Goal: Task Accomplishment & Management: Use online tool/utility

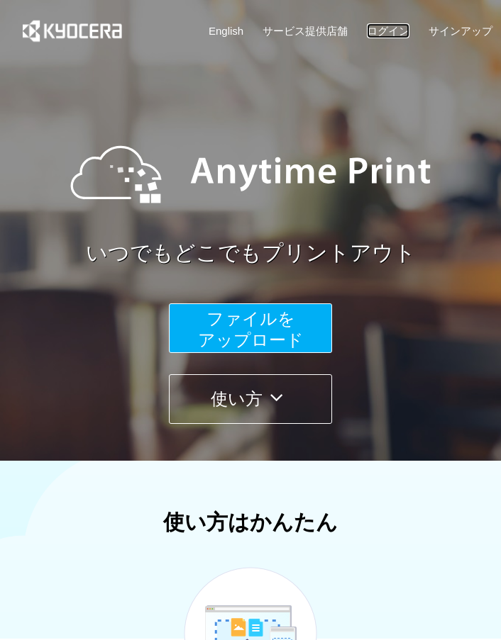
click at [399, 33] on link "ログイン" at bounding box center [388, 30] width 43 height 15
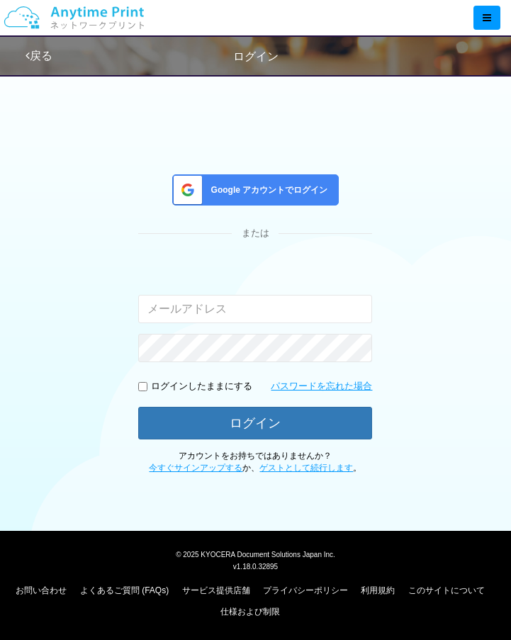
click at [325, 192] on span "Google アカウントでログイン" at bounding box center [267, 190] width 123 height 12
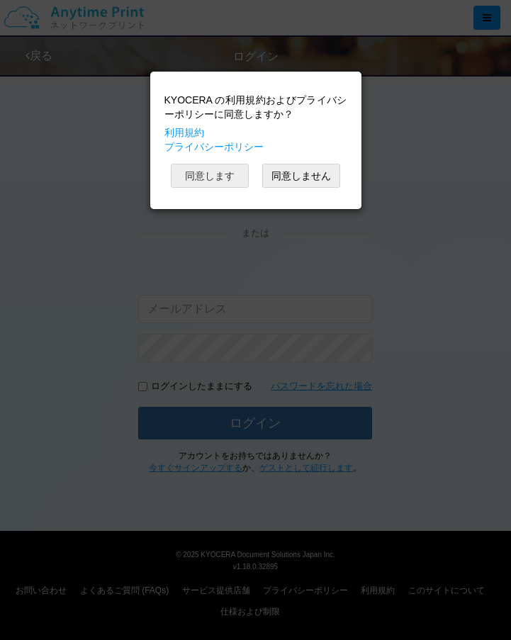
click at [235, 186] on button "同意します" at bounding box center [210, 176] width 78 height 24
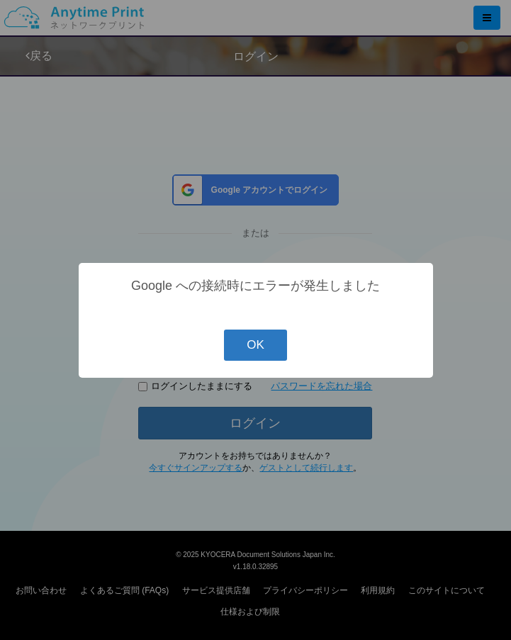
click at [279, 351] on button "OK" at bounding box center [255, 345] width 63 height 31
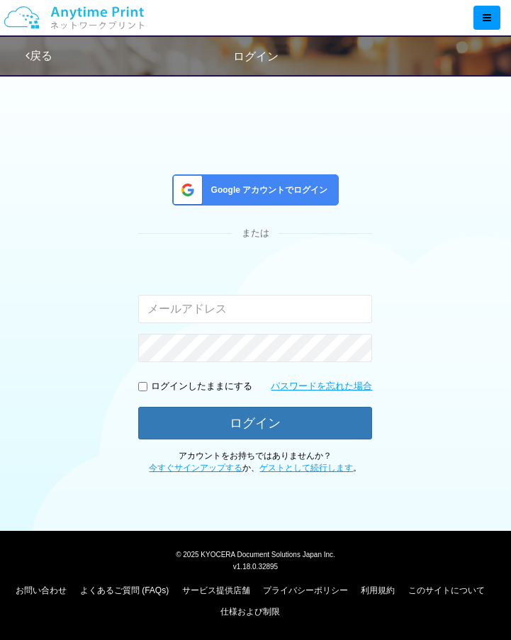
click at [318, 189] on span "Google アカウントでログイン" at bounding box center [267, 190] width 123 height 12
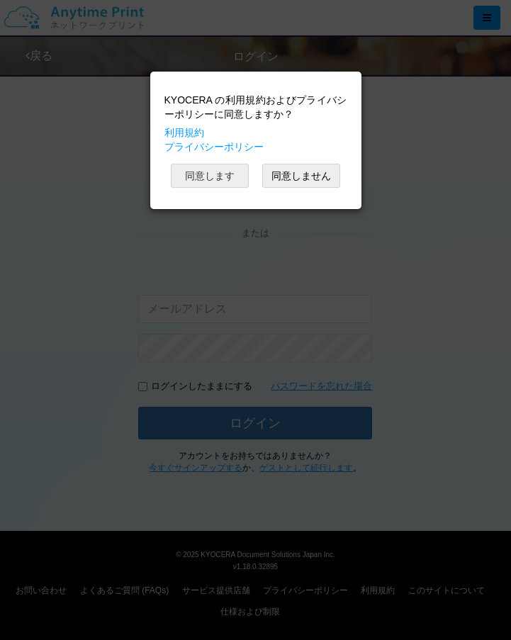
click at [223, 184] on button "同意します" at bounding box center [210, 176] width 78 height 24
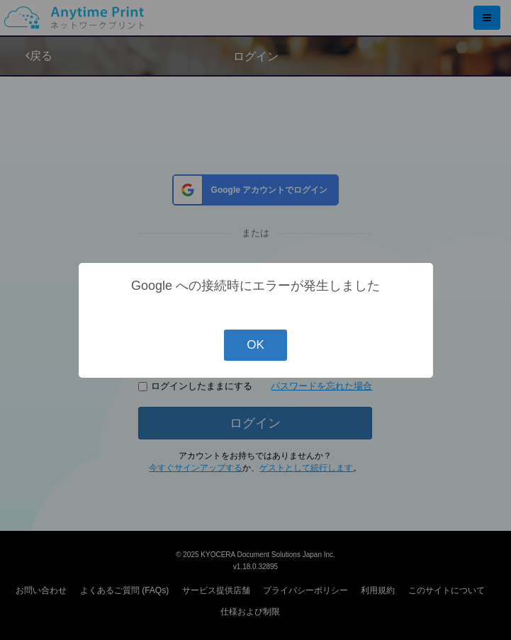
click at [278, 360] on button "OK" at bounding box center [255, 345] width 63 height 31
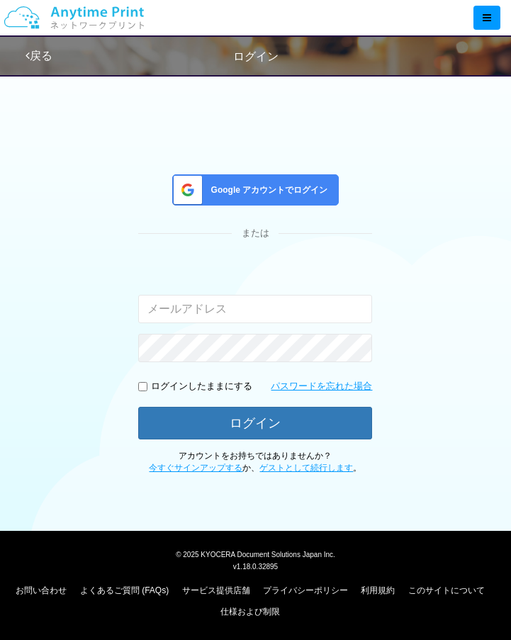
click at [276, 183] on div "Google アカウントでログイン" at bounding box center [255, 189] width 167 height 31
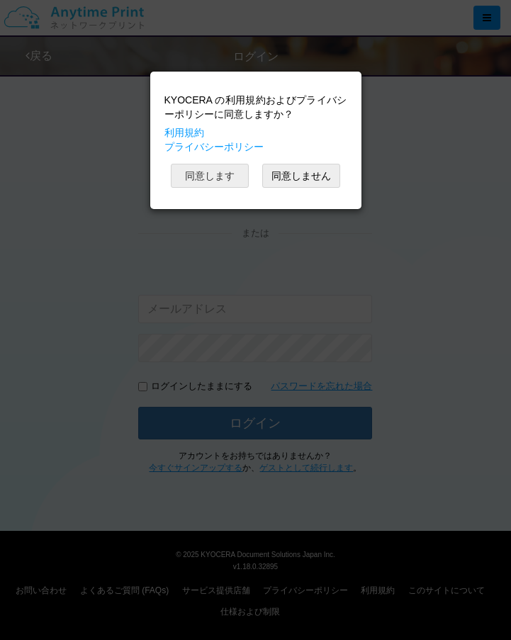
click at [223, 182] on button "同意します" at bounding box center [210, 176] width 78 height 24
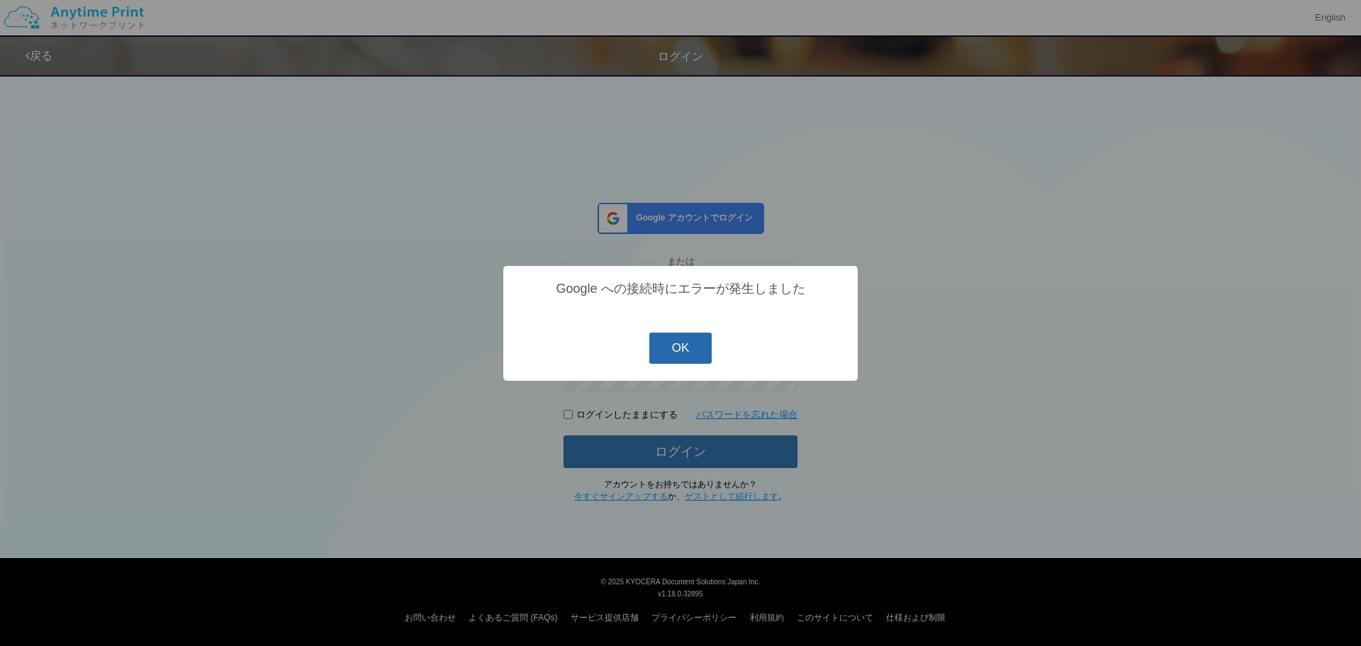
click at [500, 354] on button "OK" at bounding box center [681, 348] width 63 height 31
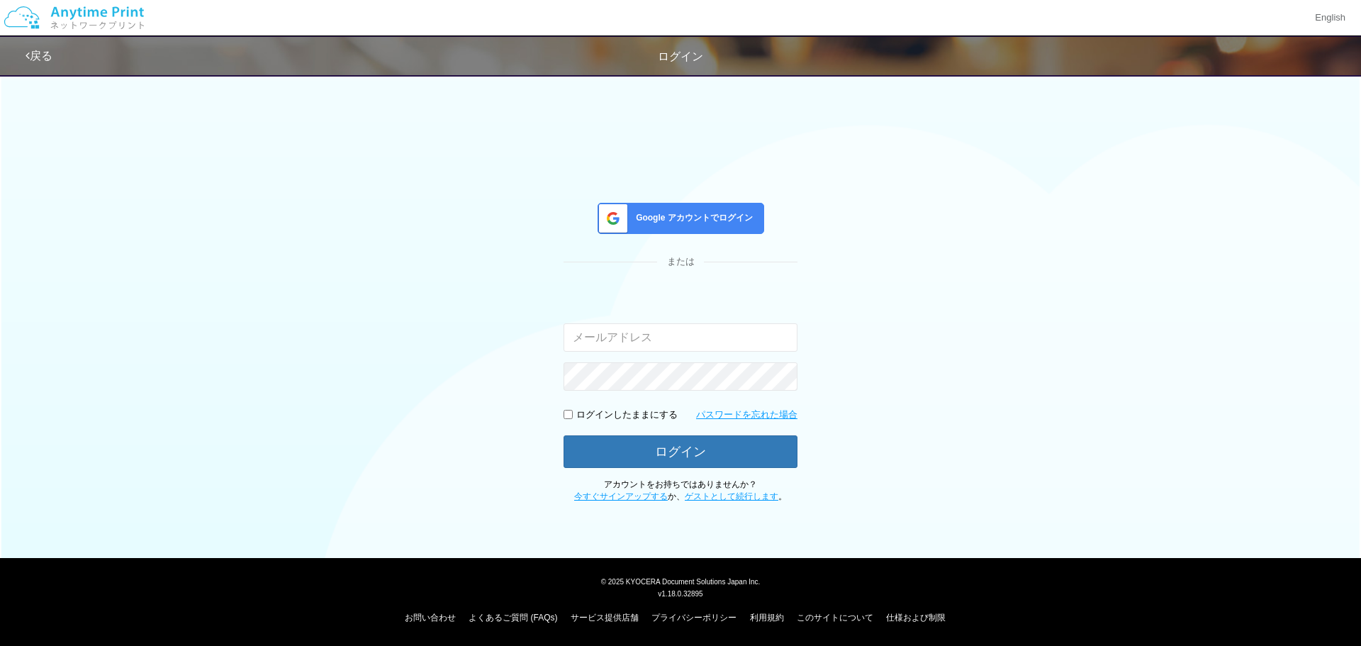
click at [389, 269] on div "Google アカウントでログイン または 入力されたメールアドレスまたはパスワードが正しくありません。 ログインしたままにする パスワードを忘れた場合 ログ…" at bounding box center [680, 285] width 851 height 437
click at [500, 499] on link "ゲストとして続行します" at bounding box center [732, 496] width 94 height 10
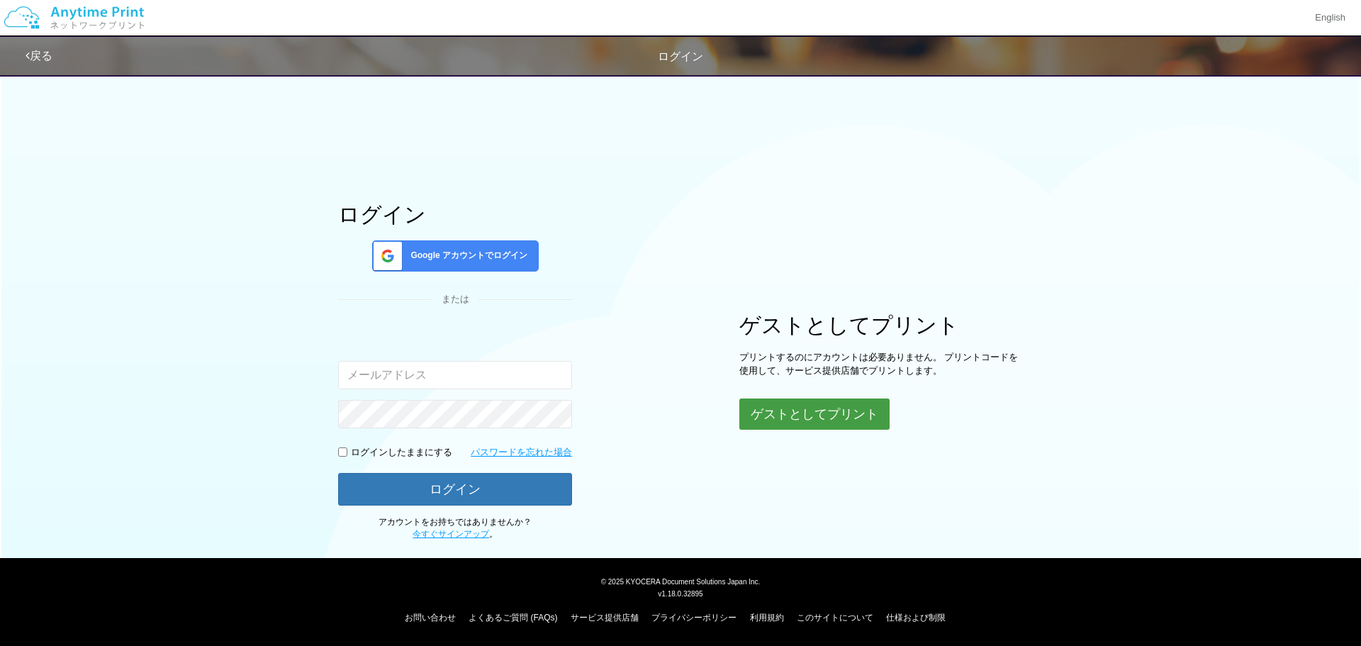
click at [500, 407] on button "ゲストとしてプリント" at bounding box center [815, 414] width 150 height 31
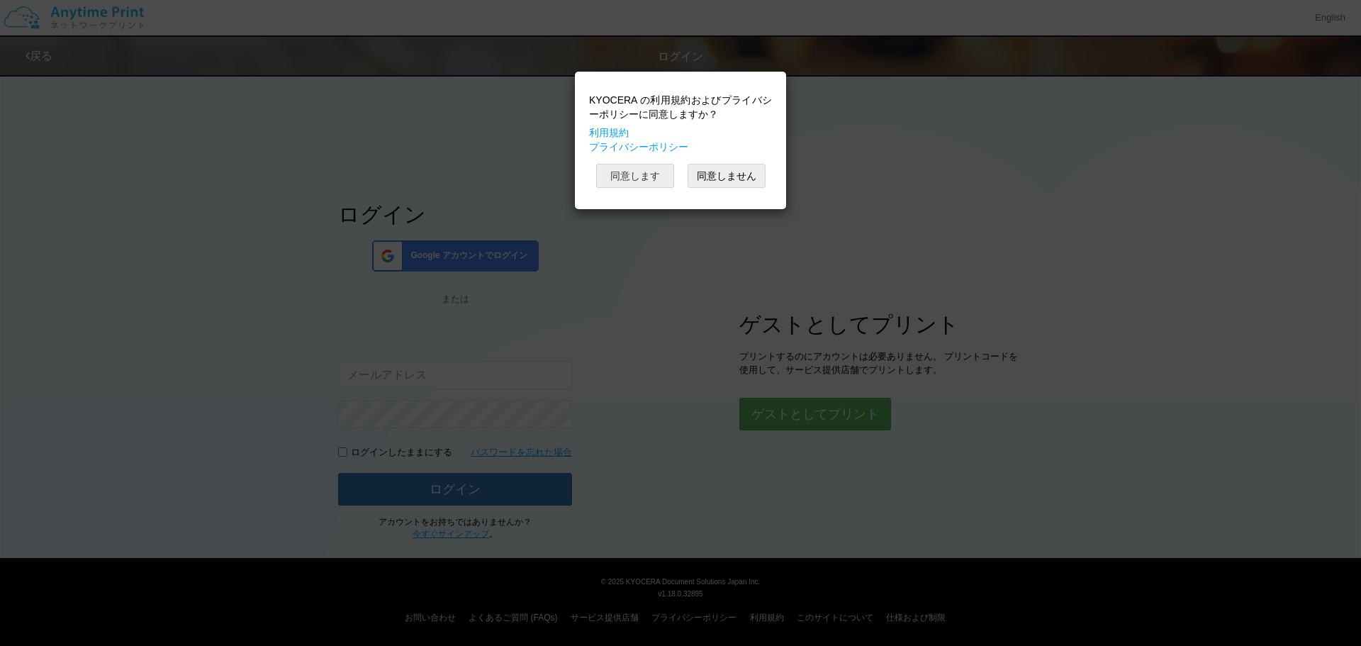
click at [500, 177] on button "同意します" at bounding box center [635, 176] width 78 height 24
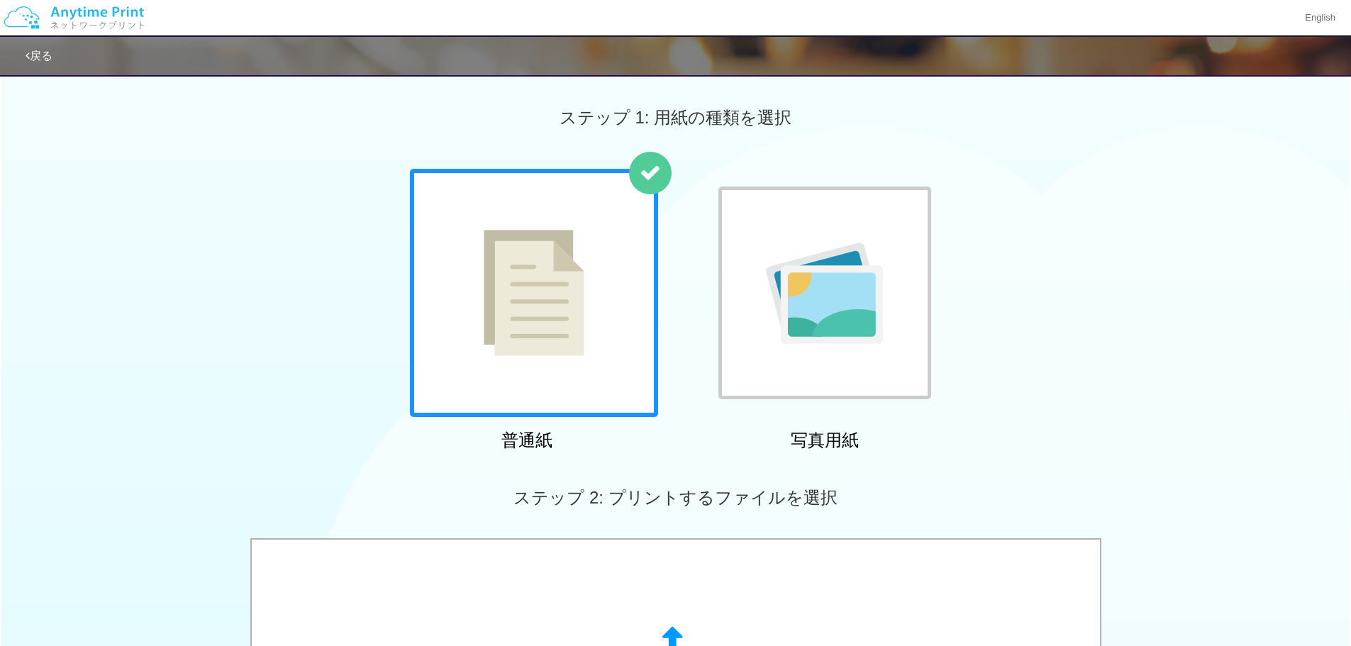
click at [48, 65] on div "戻る" at bounding box center [451, 56] width 851 height 38
click at [43, 57] on link "戻る" at bounding box center [39, 56] width 27 height 12
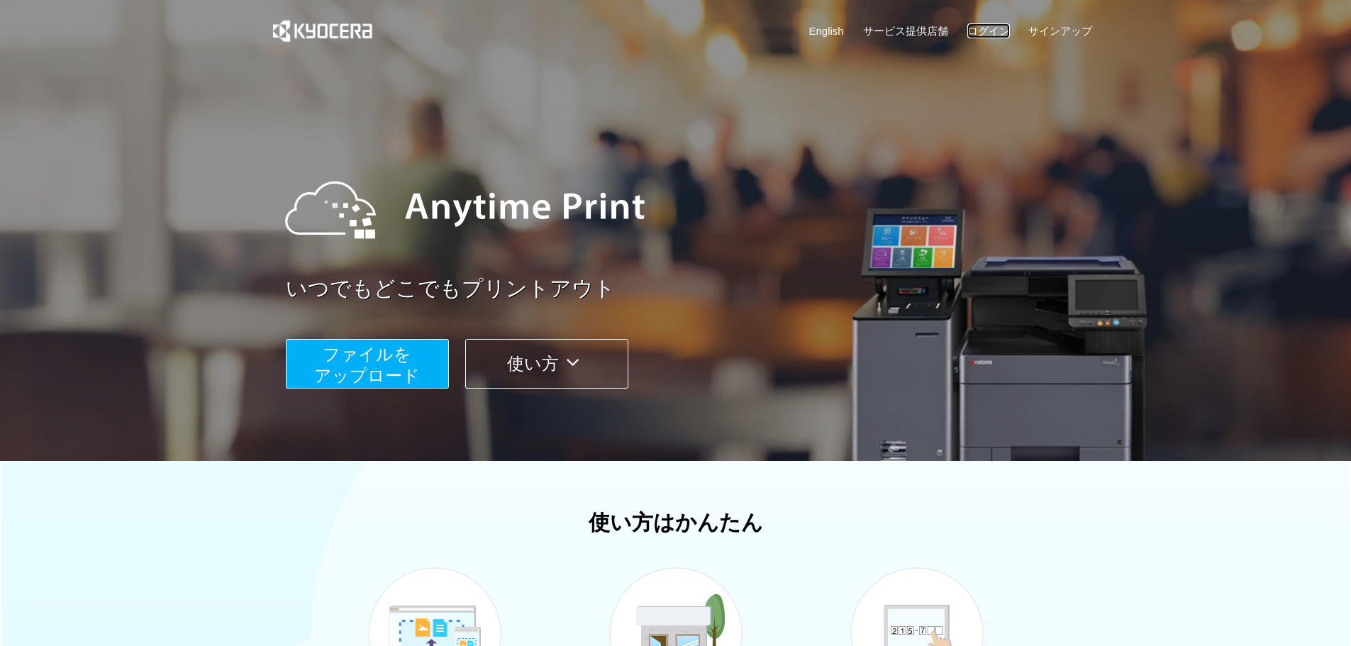
click at [500, 28] on link "ログイン" at bounding box center [988, 30] width 43 height 15
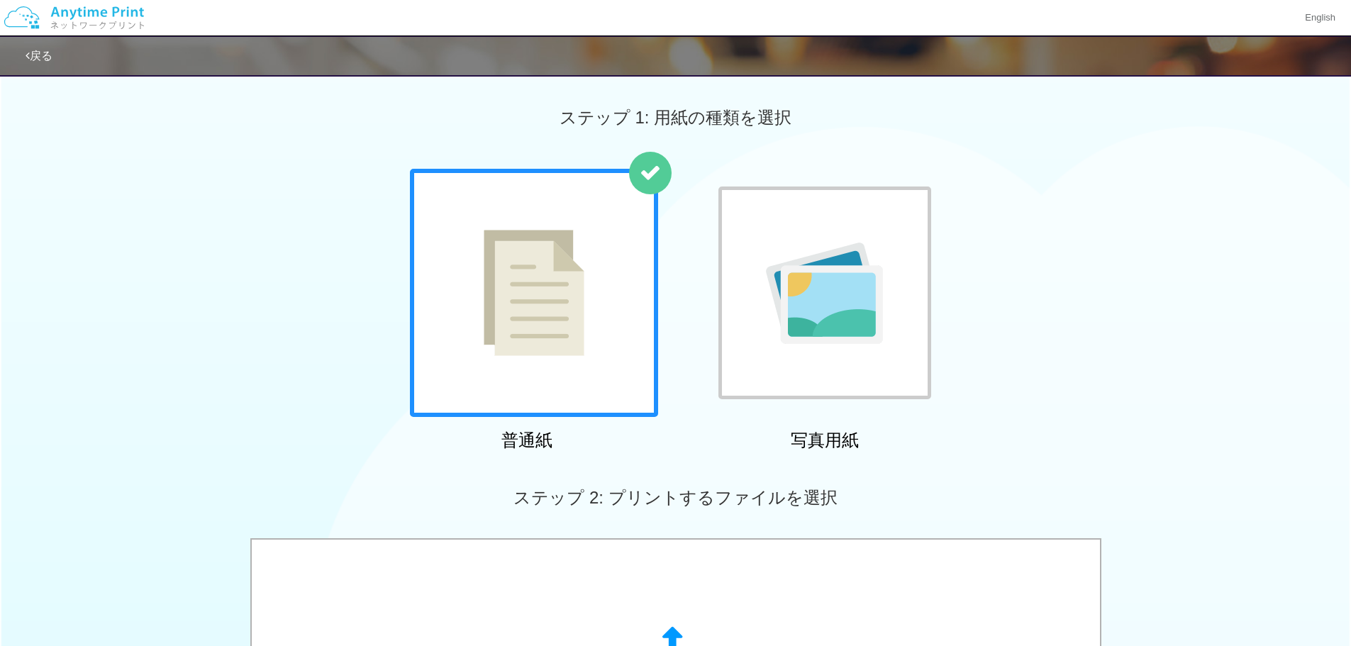
click at [47, 50] on link "戻る" at bounding box center [39, 56] width 27 height 12
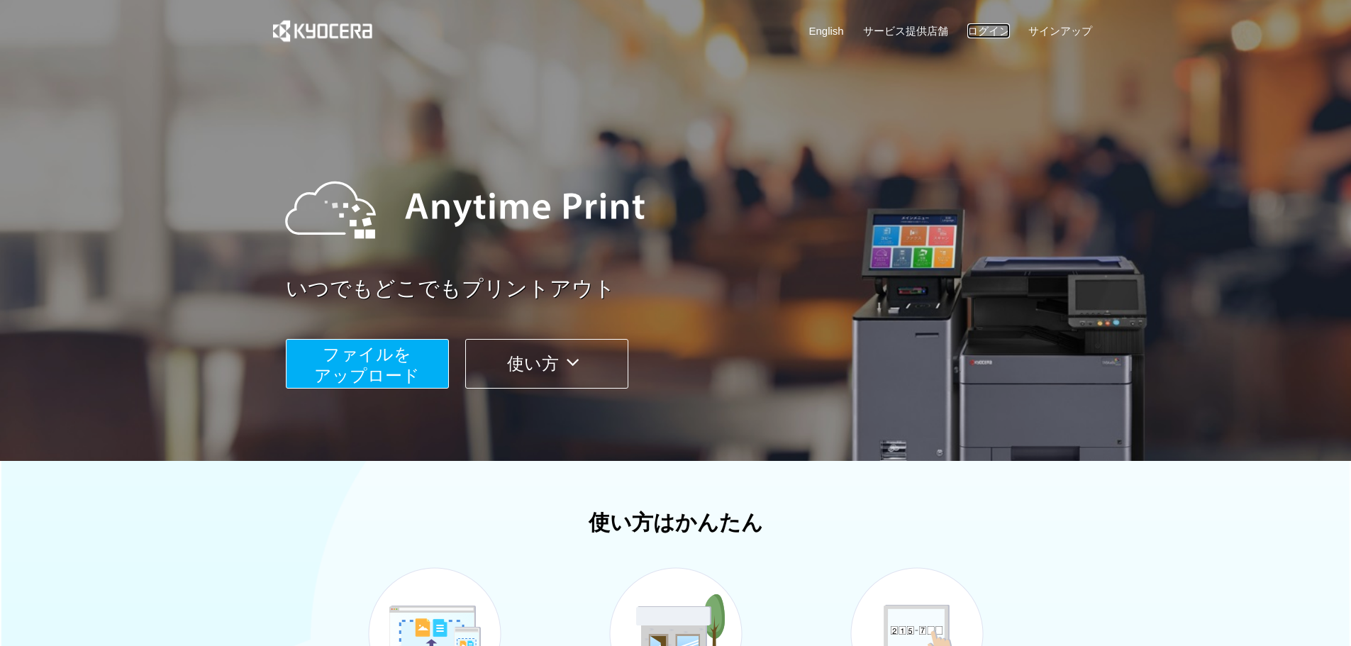
click at [998, 33] on link "ログイン" at bounding box center [988, 30] width 43 height 15
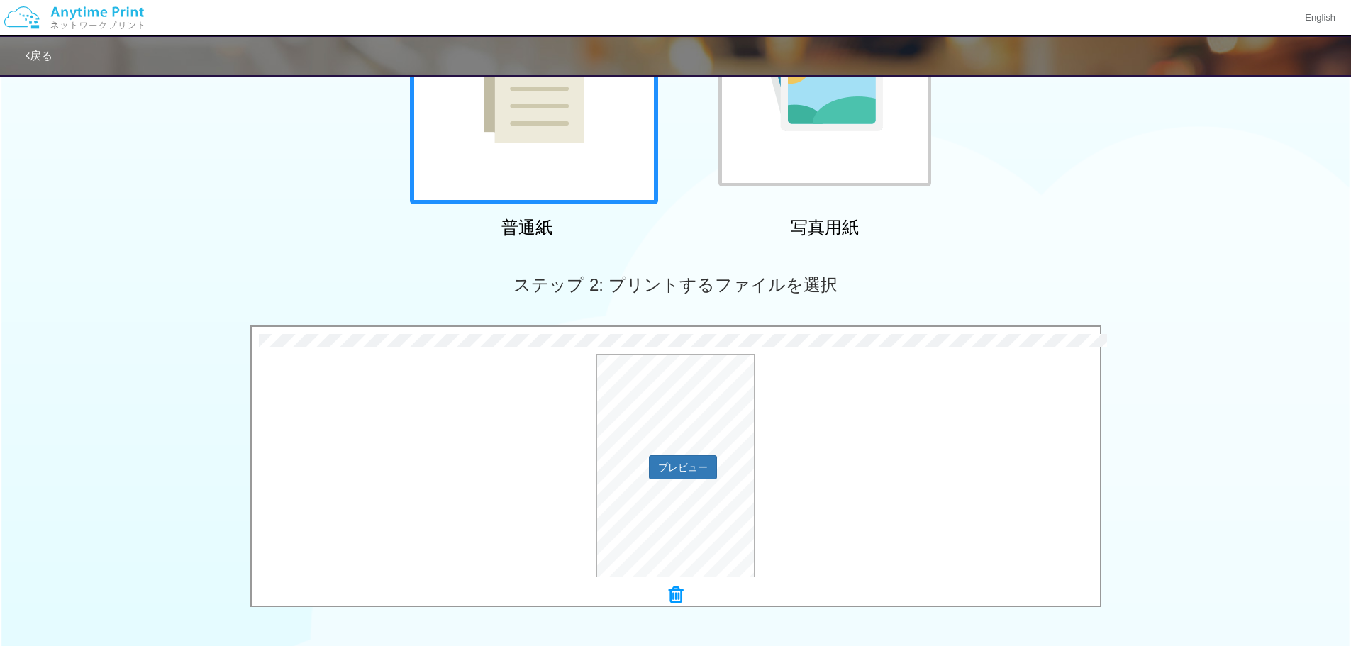
scroll to position [355, 0]
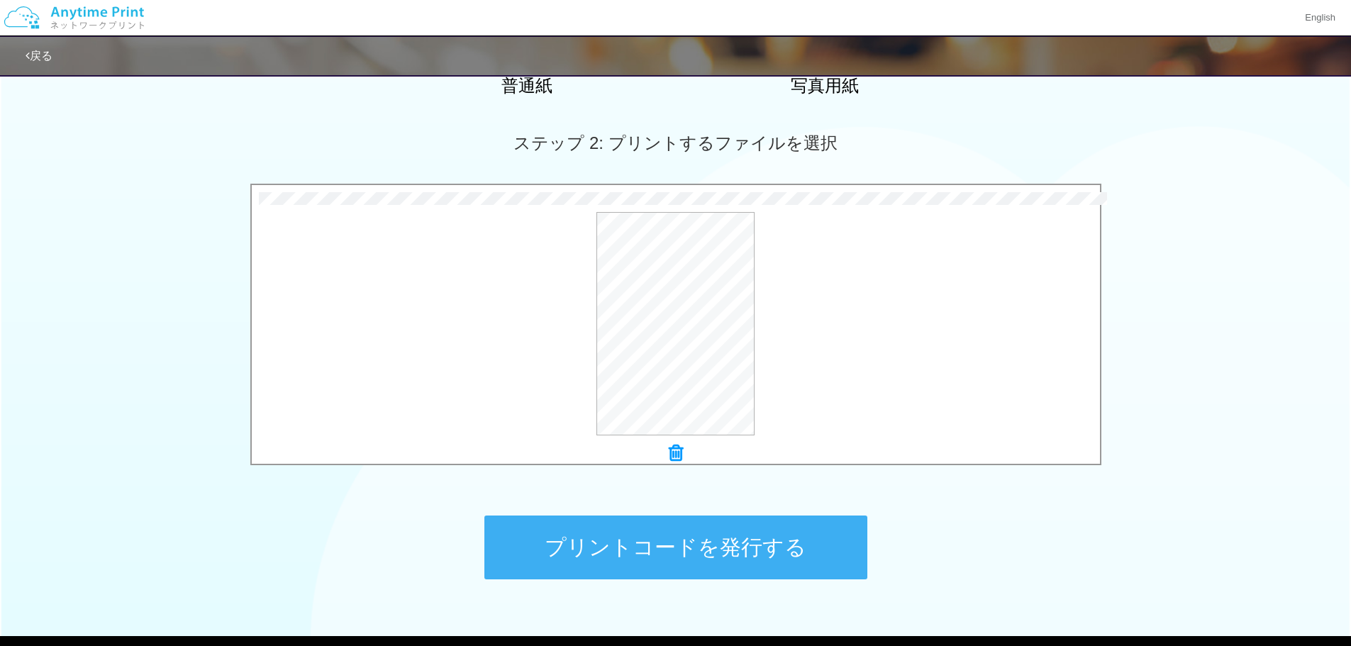
click at [603, 537] on button "プリントコードを発行する" at bounding box center [675, 547] width 383 height 64
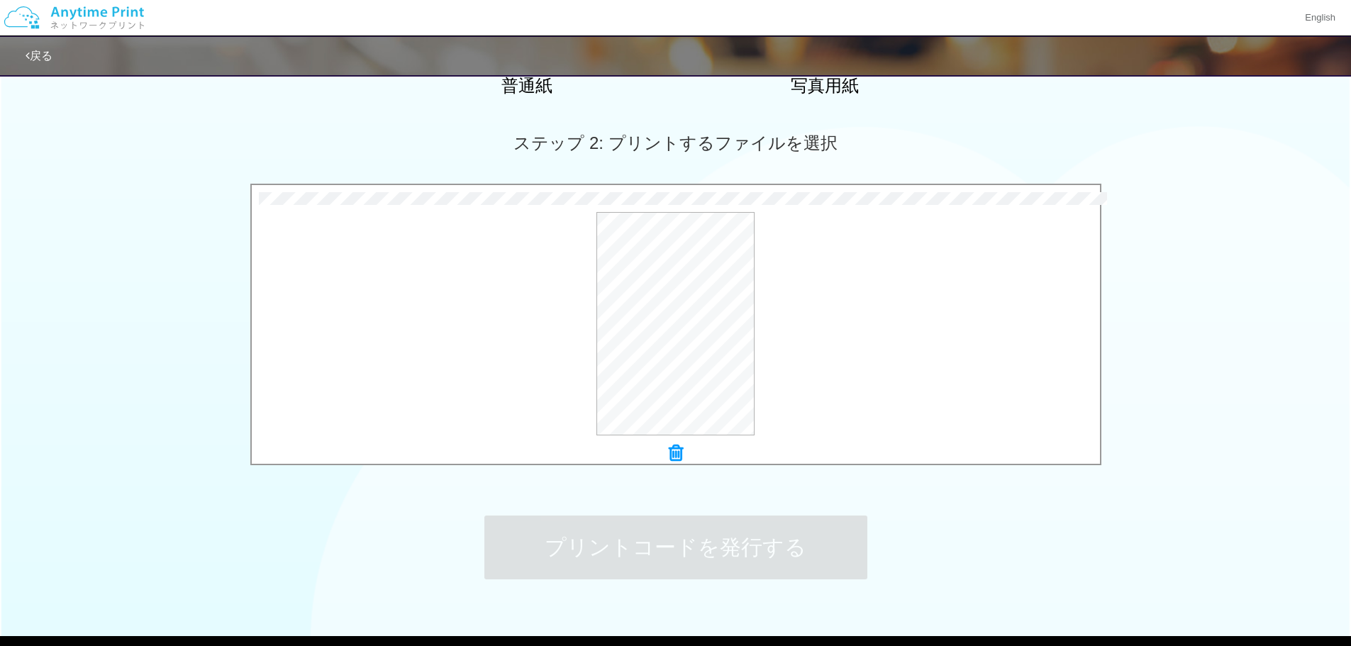
scroll to position [0, 0]
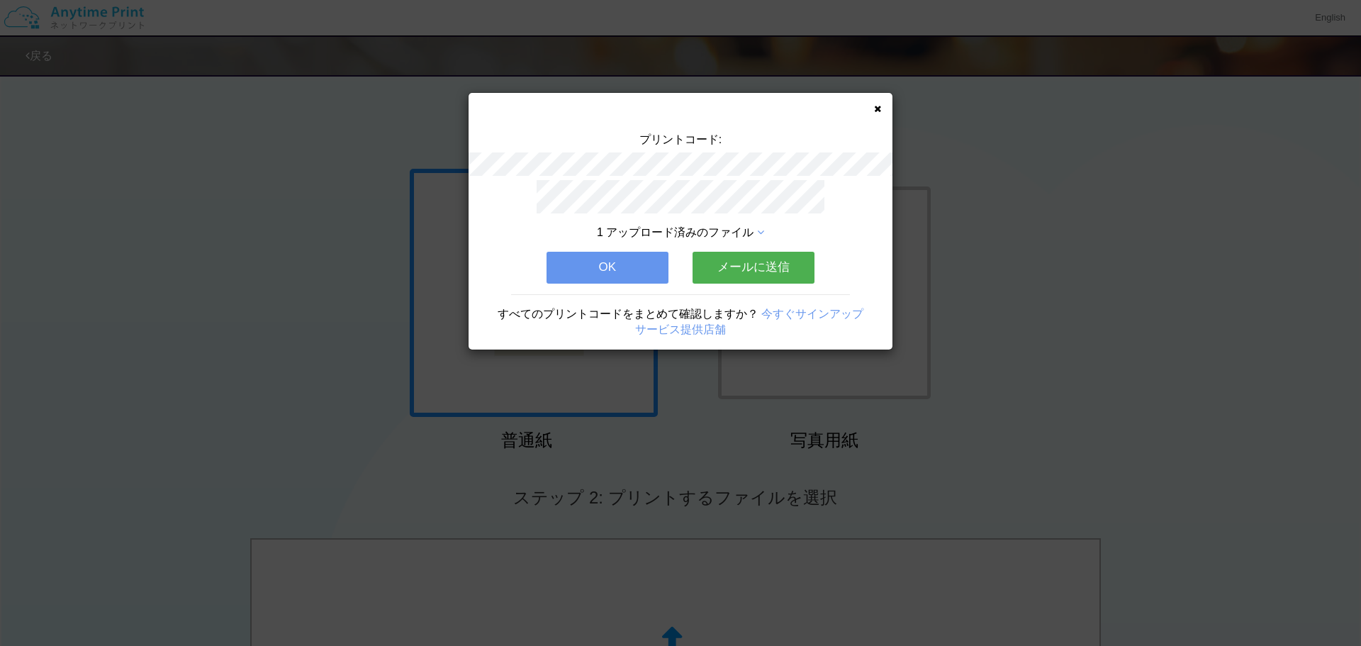
click at [873, 112] on div "プリントコード: 1 アップロード済みのファイル OK メールに送信 すべてのプリントコードをまとめて確認しますか？ 今すぐサインアップ サービス提供店舗" at bounding box center [681, 221] width 424 height 257
click at [881, 105] on icon at bounding box center [877, 108] width 7 height 9
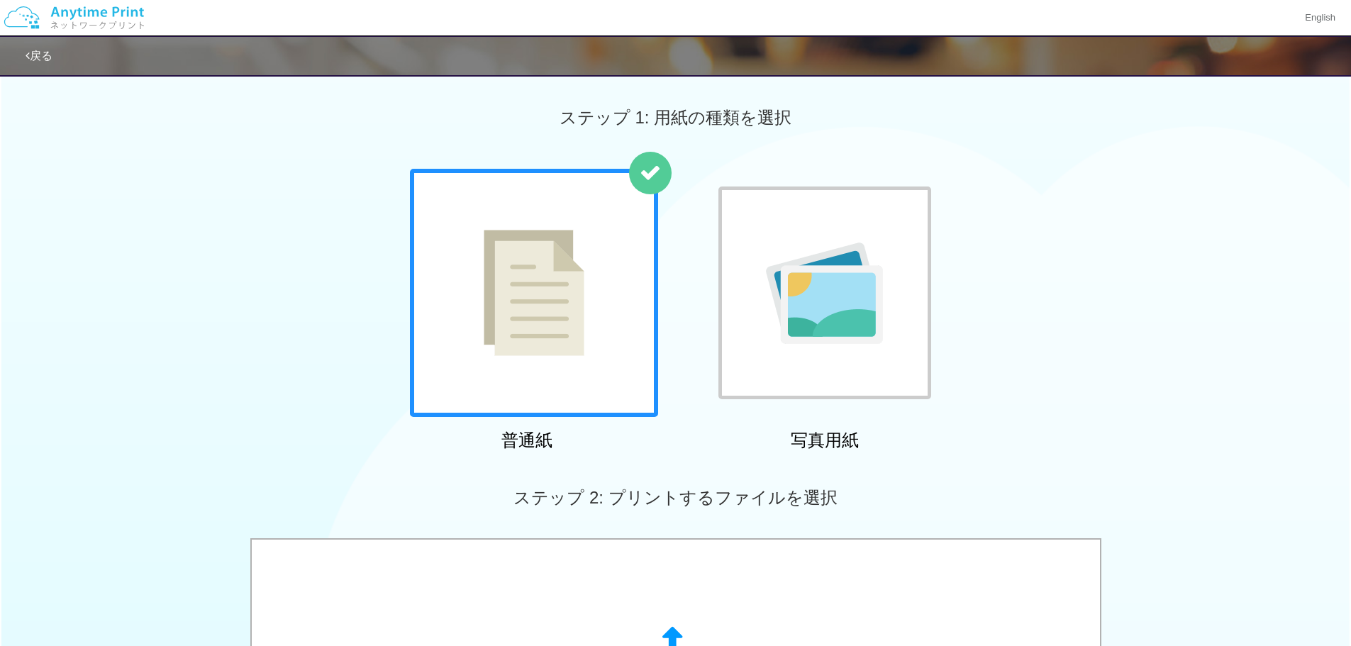
click at [34, 55] on link "戻る" at bounding box center [39, 56] width 27 height 12
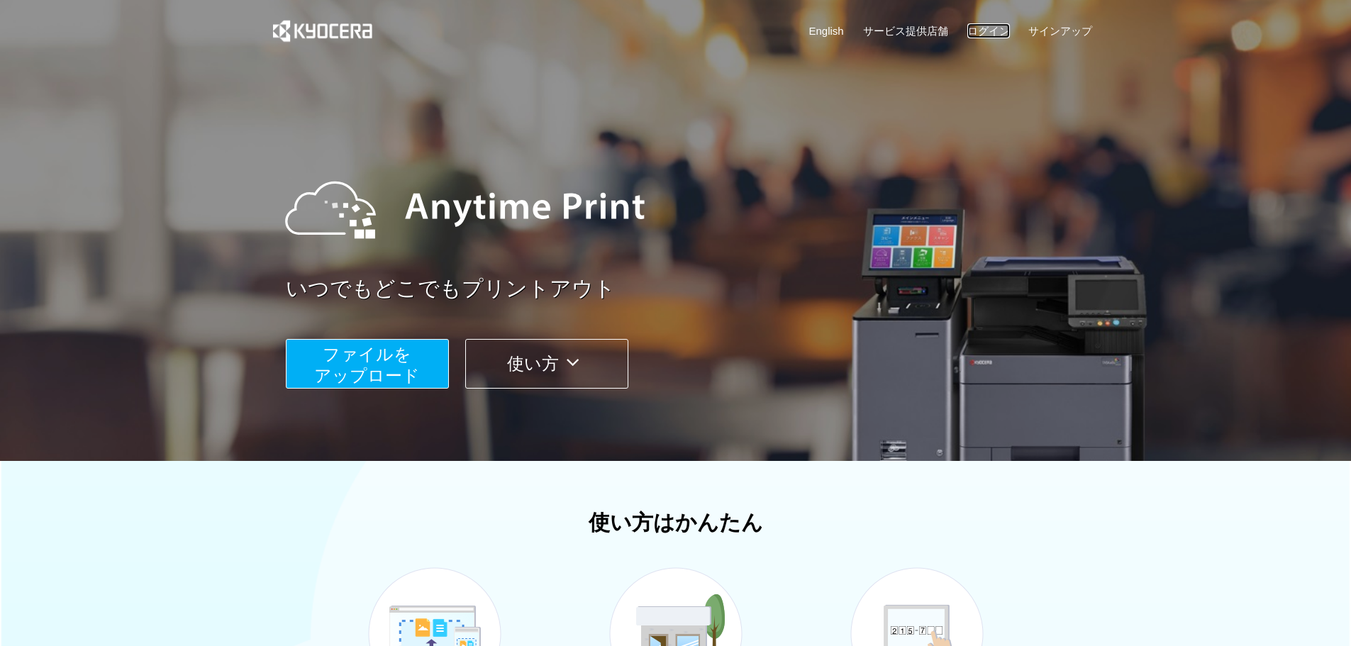
click at [988, 30] on link "ログイン" at bounding box center [988, 30] width 43 height 15
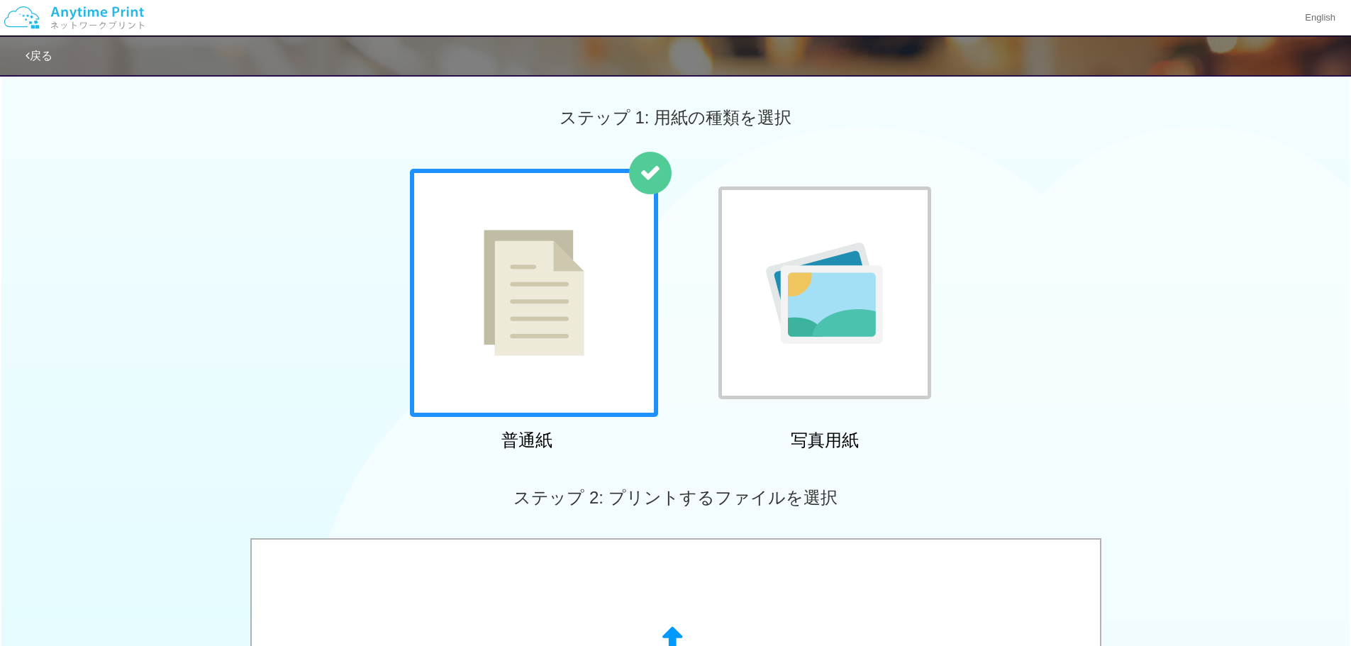
click at [32, 55] on link "戻る" at bounding box center [39, 56] width 27 height 12
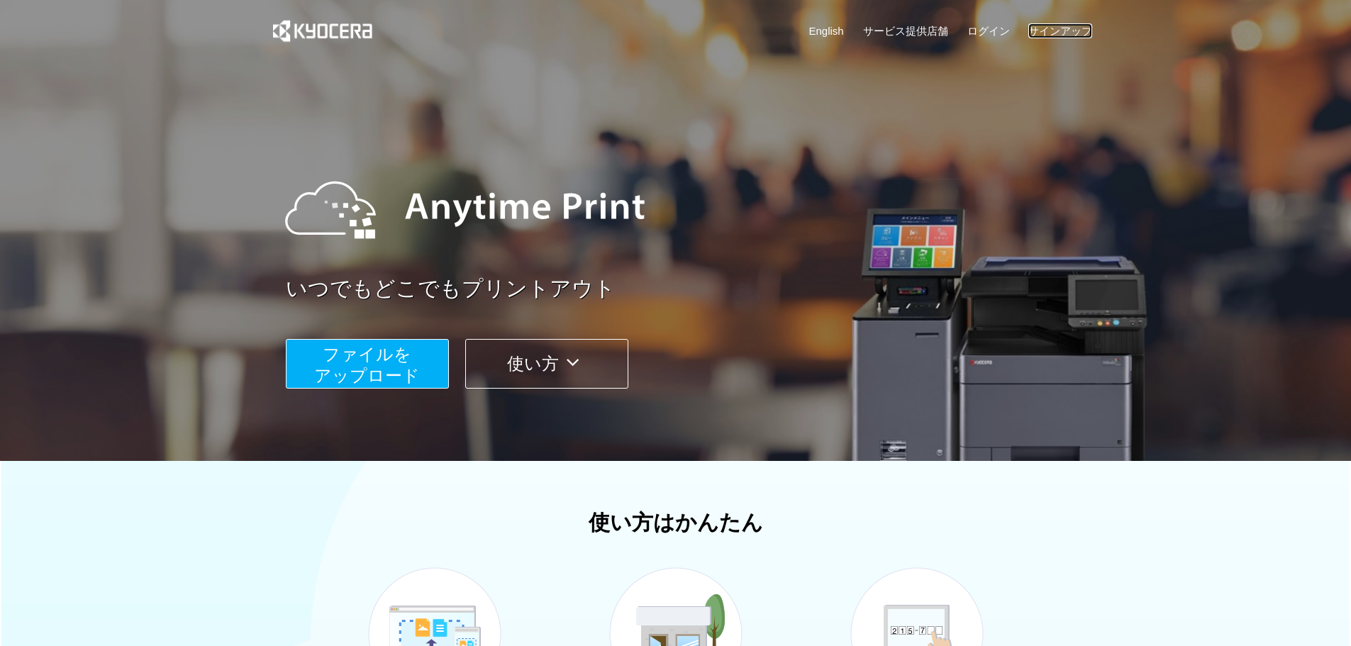
click at [1055, 31] on link "サインアップ" at bounding box center [1060, 30] width 64 height 15
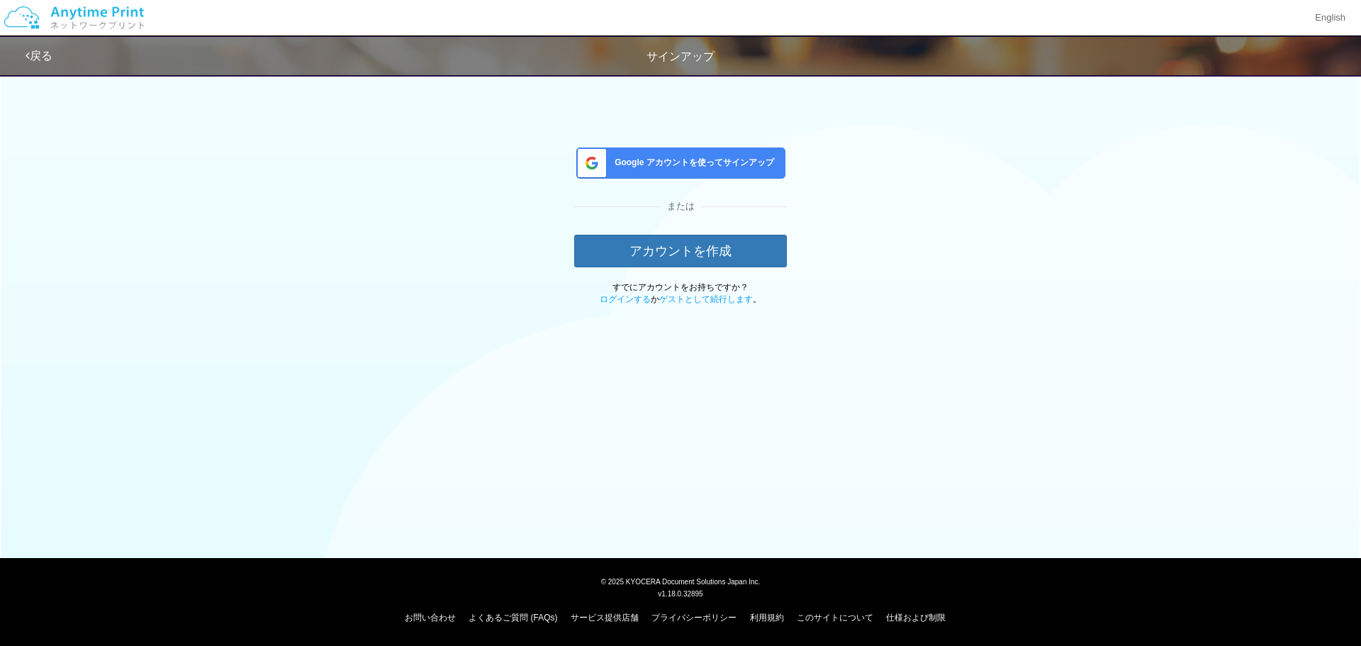
click at [742, 160] on span "Google アカウントを使ってサインアップ" at bounding box center [691, 163] width 165 height 12
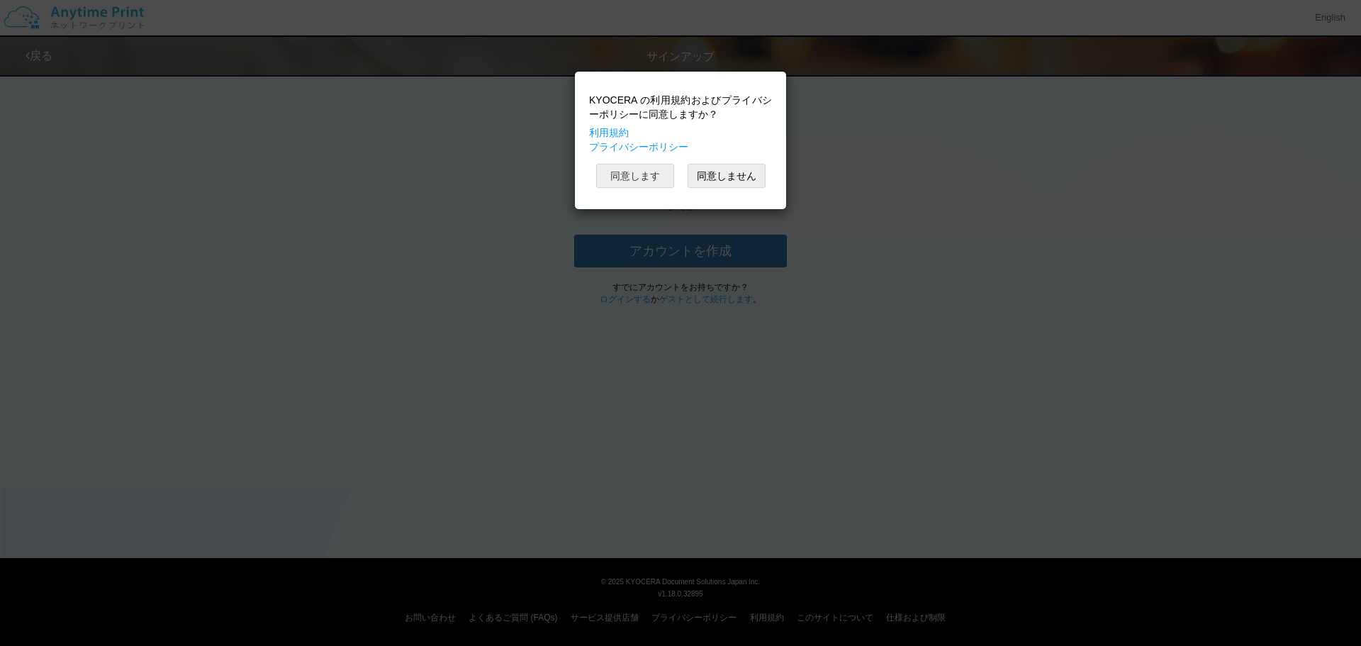
click at [654, 172] on button "同意します" at bounding box center [635, 176] width 78 height 24
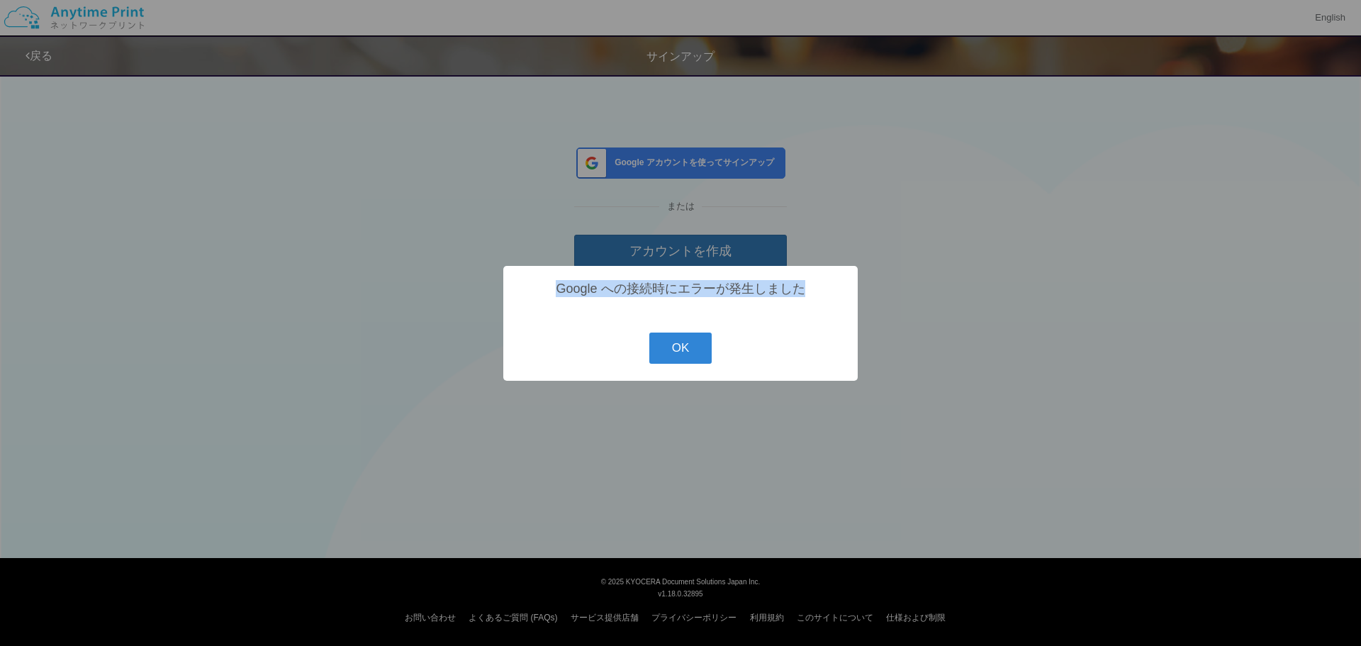
drag, startPoint x: 557, startPoint y: 288, endPoint x: 803, endPoint y: 287, distance: 246.1
click at [803, 287] on div "Google への接続時にエラーが発生しました" at bounding box center [681, 288] width 326 height 17
copy div "Google への接続時にエラーが発生しました"
